Goal: Transaction & Acquisition: Purchase product/service

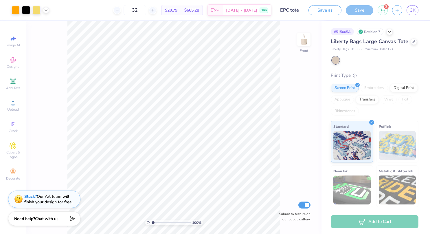
type input "1.01864326382218"
click at [384, 10] on icon at bounding box center [382, 9] width 5 height 5
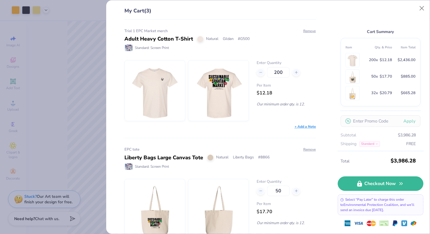
scroll to position [134, 0]
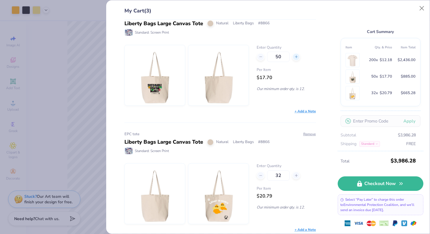
click at [294, 56] on icon at bounding box center [296, 57] width 4 height 4
click at [259, 57] on icon at bounding box center [261, 57] width 4 height 4
type input "50"
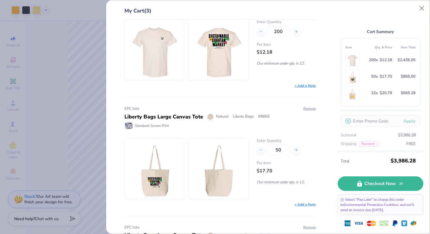
scroll to position [0, 0]
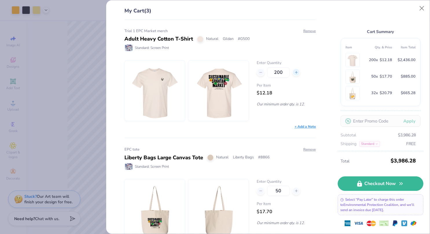
click at [294, 71] on icon at bounding box center [296, 72] width 4 height 4
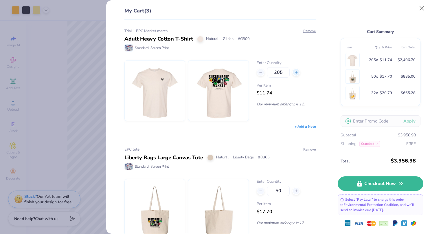
click at [294, 71] on icon at bounding box center [296, 72] width 4 height 4
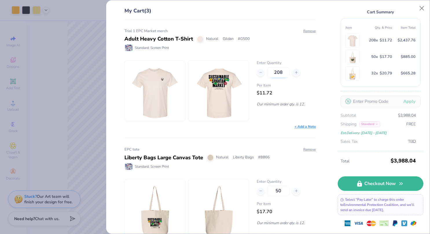
click at [279, 72] on input "208" at bounding box center [278, 72] width 23 height 10
click at [266, 116] on div "Enter Quantity 200 Per Item $12.18 Our minimum order qty. is 12." at bounding box center [286, 90] width 59 height 61
click at [294, 73] on icon at bounding box center [296, 72] width 4 height 4
click at [259, 73] on icon at bounding box center [261, 72] width 4 height 4
click at [295, 72] on line at bounding box center [296, 72] width 2 height 0
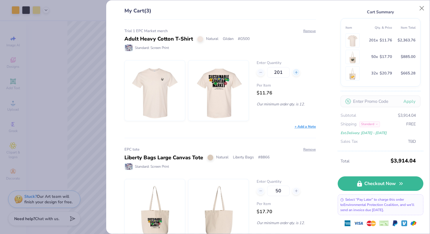
click at [295, 72] on line at bounding box center [296, 72] width 2 height 0
click at [296, 71] on div at bounding box center [296, 72] width 8 height 8
type input "205"
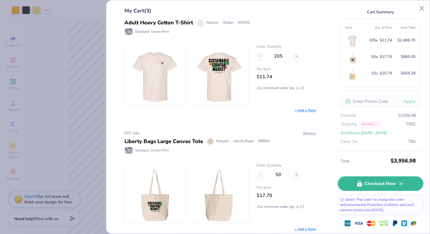
scroll to position [0, 0]
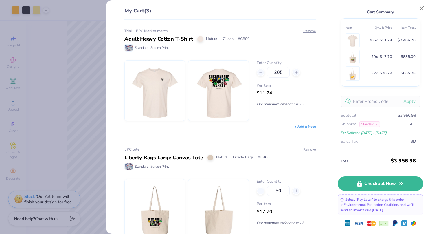
type input "1.01864326382218"
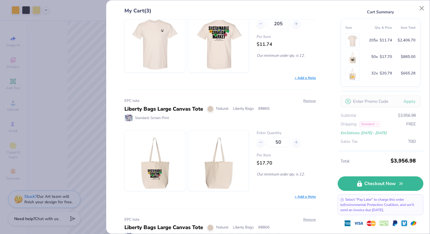
scroll to position [45, 0]
